Goal: Task Accomplishment & Management: Use online tool/utility

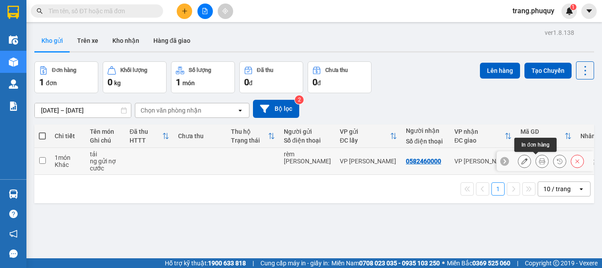
click at [539, 163] on icon at bounding box center [542, 161] width 6 height 6
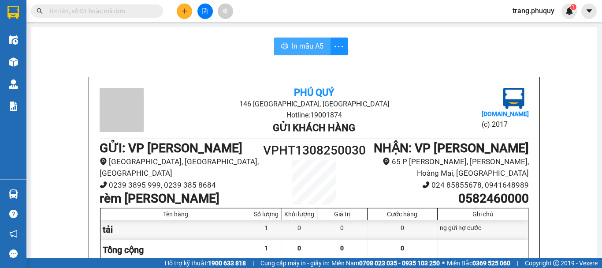
click at [299, 52] on span "In mẫu A5" at bounding box center [308, 46] width 32 height 11
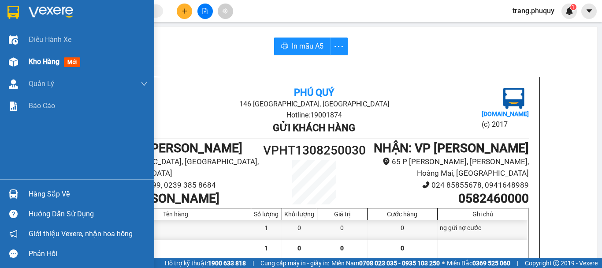
click at [20, 72] on div "Kho hàng mới" at bounding box center [77, 62] width 154 height 22
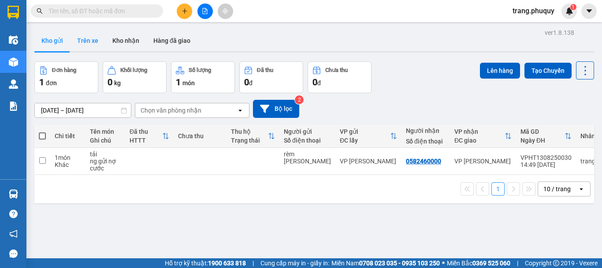
click at [82, 47] on button "Trên xe" at bounding box center [87, 40] width 35 height 21
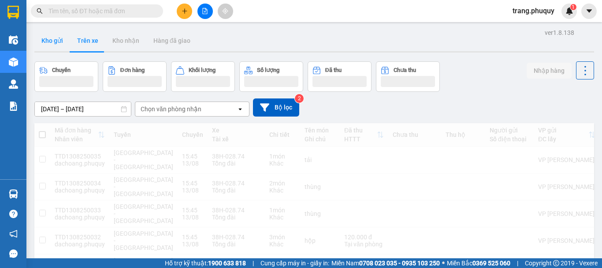
click at [57, 41] on button "Kho gửi" at bounding box center [52, 40] width 36 height 21
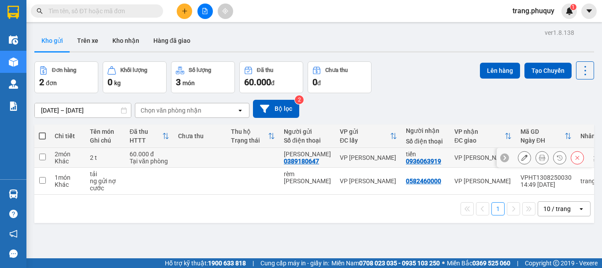
click at [539, 155] on icon at bounding box center [542, 157] width 6 height 6
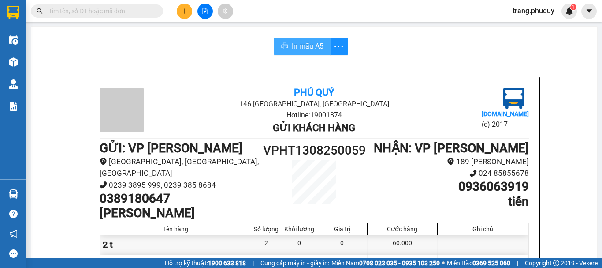
click at [316, 48] on span "In mẫu A5" at bounding box center [308, 46] width 32 height 11
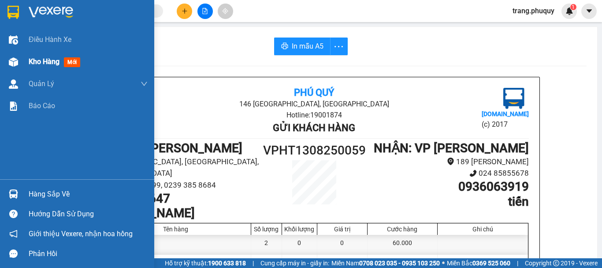
click at [8, 64] on div at bounding box center [13, 61] width 15 height 15
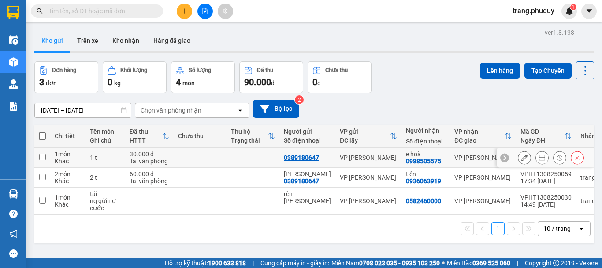
click at [539, 158] on icon at bounding box center [542, 157] width 6 height 6
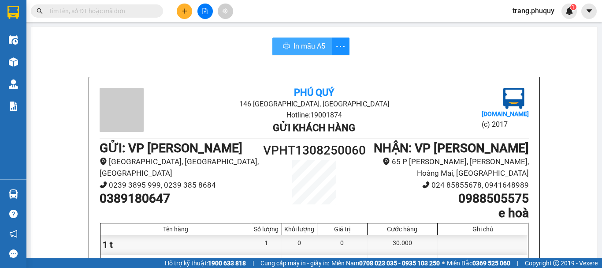
click at [300, 41] on span "In mẫu A5" at bounding box center [310, 46] width 32 height 11
